Goal: Task Accomplishment & Management: Complete application form

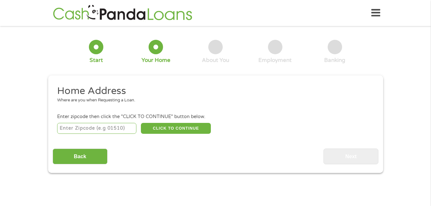
click at [113, 128] on input "number" at bounding box center [96, 128] width 79 height 11
type input "44614"
click at [161, 128] on button "CLICK TO CONTINUE" at bounding box center [176, 128] width 70 height 11
type input "44614"
type input "Canal [PERSON_NAME]"
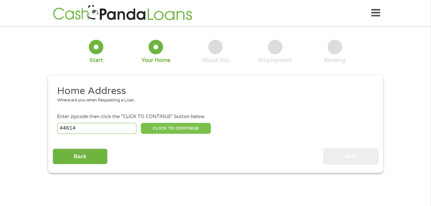
select select "[US_STATE]"
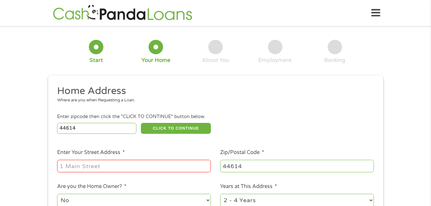
click at [132, 164] on input "Enter Your Street Address *" at bounding box center [134, 166] width 154 height 12
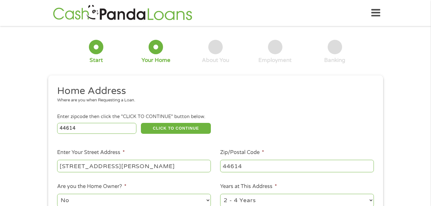
scroll to position [1, 0]
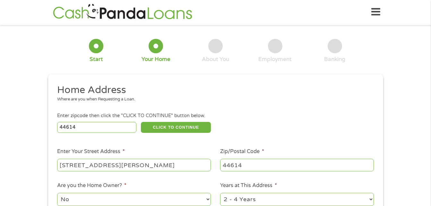
click at [132, 164] on input "[STREET_ADDRESS][PERSON_NAME]" at bounding box center [134, 165] width 154 height 12
type input "[STREET_ADDRESS][PERSON_NAME][PERSON_NAME]"
click at [109, 195] on select "No Yes" at bounding box center [134, 199] width 154 height 13
click at [57, 193] on select "No Yes" at bounding box center [134, 199] width 154 height 13
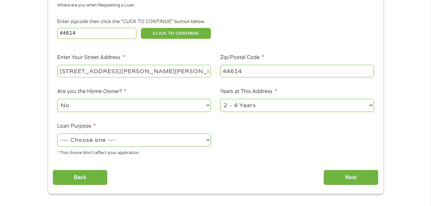
scroll to position [116, 0]
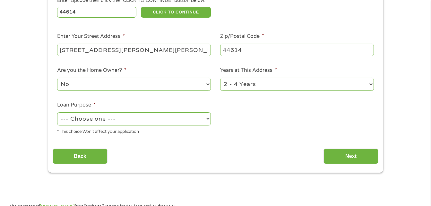
click at [369, 81] on select "1 Year or less 1 - 2 Years 2 - 4 Years Over 4 Years" at bounding box center [297, 84] width 154 height 13
select select "24months"
click at [220, 78] on select "1 Year or less 1 - 2 Years 2 - 4 Years Over 4 Years" at bounding box center [297, 84] width 154 height 13
click at [204, 118] on select "--- Choose one --- Pay Bills Debt Consolidation Home Improvement Major Purchase…" at bounding box center [134, 118] width 154 height 13
select select "paybills"
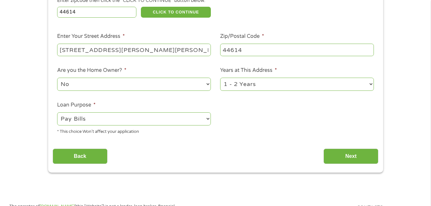
click at [57, 112] on select "--- Choose one --- Pay Bills Debt Consolidation Home Improvement Major Purchase…" at bounding box center [134, 118] width 154 height 13
click at [332, 155] on input "Next" at bounding box center [351, 157] width 55 height 16
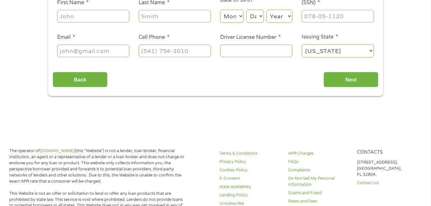
scroll to position [0, 0]
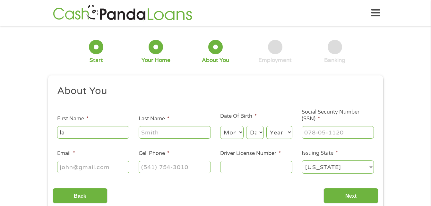
type input "l"
type input "[PERSON_NAME]"
click at [231, 133] on select "Month 1 2 3 4 5 6 7 8 9 10 11 12" at bounding box center [231, 132] width 23 height 13
click at [220, 126] on select "Month 1 2 3 4 5 6 7 8 9 10 11 12" at bounding box center [231, 132] width 23 height 13
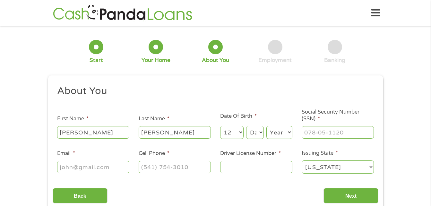
click at [236, 131] on select "Month 1 2 3 4 5 6 7 8 9 10 11 12" at bounding box center [231, 132] width 23 height 13
select select "11"
click at [220, 126] on select "Month 1 2 3 4 5 6 7 8 9 10 11 12" at bounding box center [231, 132] width 23 height 13
click at [255, 132] on select "Day 1 2 3 4 5 6 7 8 9 10 11 12 13 14 15 16 17 18 19 20 21 22 23 24 25 26 27 28 …" at bounding box center [254, 132] width 17 height 13
select select "15"
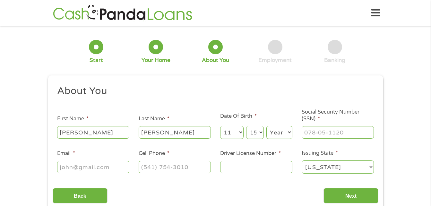
click at [246, 126] on select "Day 1 2 3 4 5 6 7 8 9 10 11 12 13 14 15 16 17 18 19 20 21 22 23 24 25 26 27 28 …" at bounding box center [254, 132] width 17 height 13
click at [276, 131] on select "Year [DATE] 2006 2005 2004 2003 2002 2001 2000 1999 1998 1997 1996 1995 1994 19…" at bounding box center [280, 132] width 26 height 13
select select "1978"
click at [267, 126] on select "Year [DATE] 2006 2005 2004 2003 2002 2001 2000 1999 1998 1997 1996 1995 1994 19…" at bounding box center [280, 132] width 26 height 13
click at [320, 130] on input "___-__-____" at bounding box center [338, 132] width 72 height 12
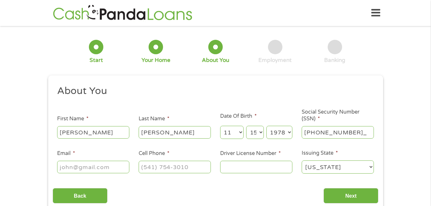
type input "281-74-2521"
click at [112, 162] on input "Email *" at bounding box center [93, 167] width 72 height 12
type input "[EMAIL_ADDRESS][DOMAIN_NAME]"
click at [170, 166] on input "(___) ___-____" at bounding box center [175, 167] width 72 height 12
type input "(___) __3-3020"
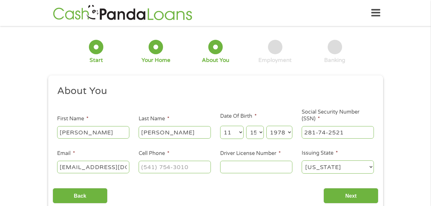
click at [196, 184] on div "Back Next" at bounding box center [216, 193] width 326 height 20
click at [149, 169] on input "(___) ___-____" at bounding box center [175, 167] width 72 height 12
type input "[PHONE_NUMBER]"
click at [256, 168] on input "Driver License Number *" at bounding box center [256, 167] width 72 height 12
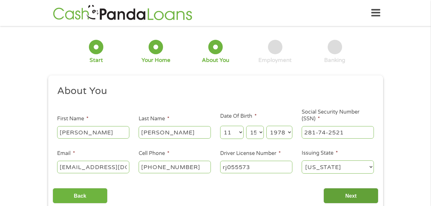
type input "rj055573"
click at [354, 192] on input "Next" at bounding box center [351, 196] width 55 height 16
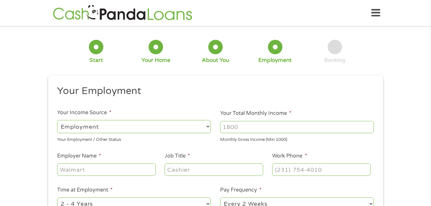
scroll to position [3, 3]
click at [234, 129] on input "Your Total Monthly Income *" at bounding box center [297, 127] width 154 height 12
type input "3300.00"
click at [133, 165] on input "Employer Name *" at bounding box center [106, 169] width 98 height 12
type input "[GEOGRAPHIC_DATA]"
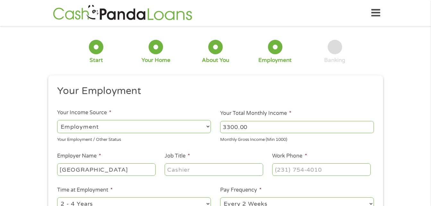
click at [186, 167] on input "Job Title *" at bounding box center [214, 169] width 98 height 12
type input "patient service rep"
click at [283, 173] on input "(___) ___-____" at bounding box center [321, 169] width 98 height 12
type input "[PHONE_NUMBER]"
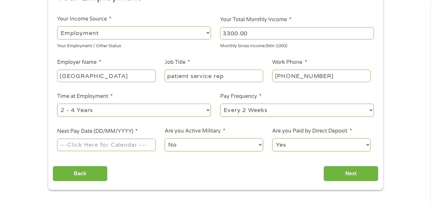
scroll to position [115, 0]
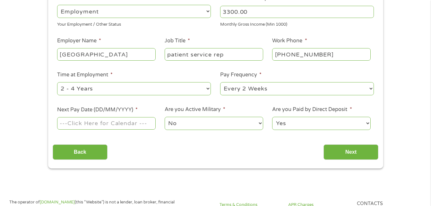
click at [206, 90] on select "--- Choose one --- 1 Year or less 1 - 2 Years 2 - 4 Years Over 4 Years" at bounding box center [134, 88] width 154 height 13
select select "12months"
click at [57, 82] on select "--- Choose one --- 1 Year or less 1 - 2 Years 2 - 4 Years Over 4 Years" at bounding box center [134, 88] width 154 height 13
click at [85, 124] on input "Next Pay Date (DD/MM/YYYY) *" at bounding box center [106, 123] width 98 height 12
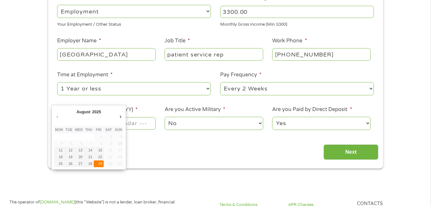
type input "[DATE]"
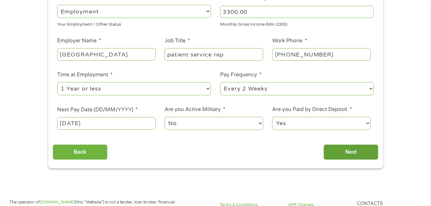
click at [345, 153] on input "Next" at bounding box center [351, 153] width 55 height 16
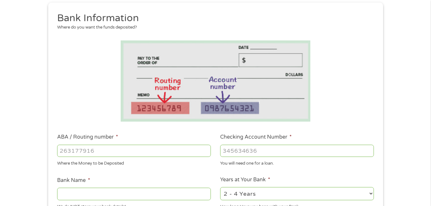
scroll to position [111, 0]
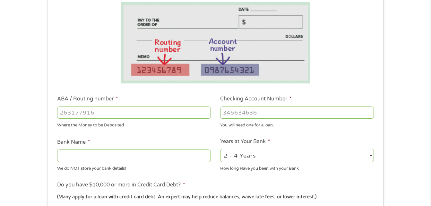
click at [123, 111] on input "ABA / Routing number *" at bounding box center [134, 113] width 154 height 12
type input "031176110"
type input "CAPITAL ONE NA"
type input "031176110"
click at [247, 114] on input "Checking Account Number *" at bounding box center [297, 113] width 154 height 12
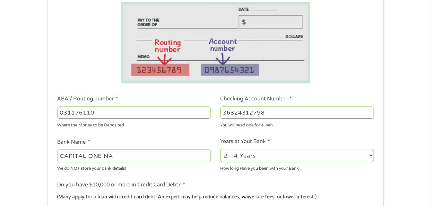
type input "36324312798"
click at [373, 154] on select "2 - 4 Years 6 - 12 Months 1 - 2 Years Over 4 Years" at bounding box center [297, 155] width 154 height 13
select select "24months"
click at [220, 149] on select "2 - 4 Years 6 - 12 Months 1 - 2 Years Over 4 Years" at bounding box center [297, 155] width 154 height 13
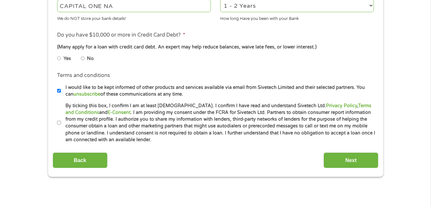
scroll to position [265, 0]
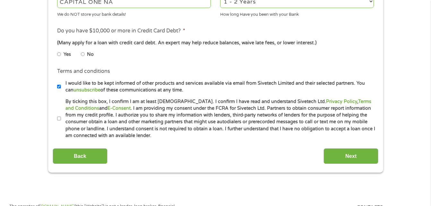
click at [82, 53] on input "No" at bounding box center [83, 54] width 4 height 10
radio input "true"
click at [58, 87] on input "I would like to be kept informed of other products and services available via e…" at bounding box center [59, 87] width 4 height 10
checkbox input "false"
click at [58, 119] on input "By ticking this box, I confirm I am at least [DEMOGRAPHIC_DATA]. I confirm I ha…" at bounding box center [59, 119] width 4 height 10
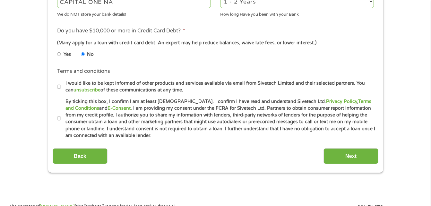
checkbox input "true"
click at [353, 158] on input "Next" at bounding box center [351, 156] width 55 height 16
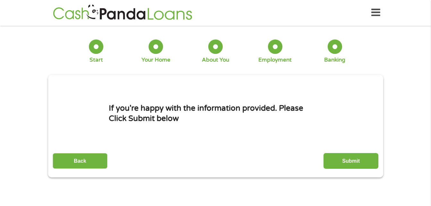
scroll to position [0, 0]
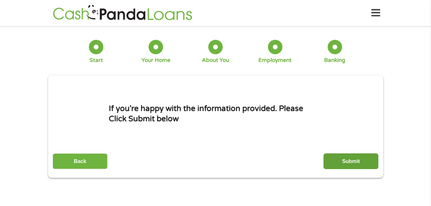
click at [340, 157] on input "Submit" at bounding box center [351, 161] width 55 height 16
